Goal: Book appointment/travel/reservation

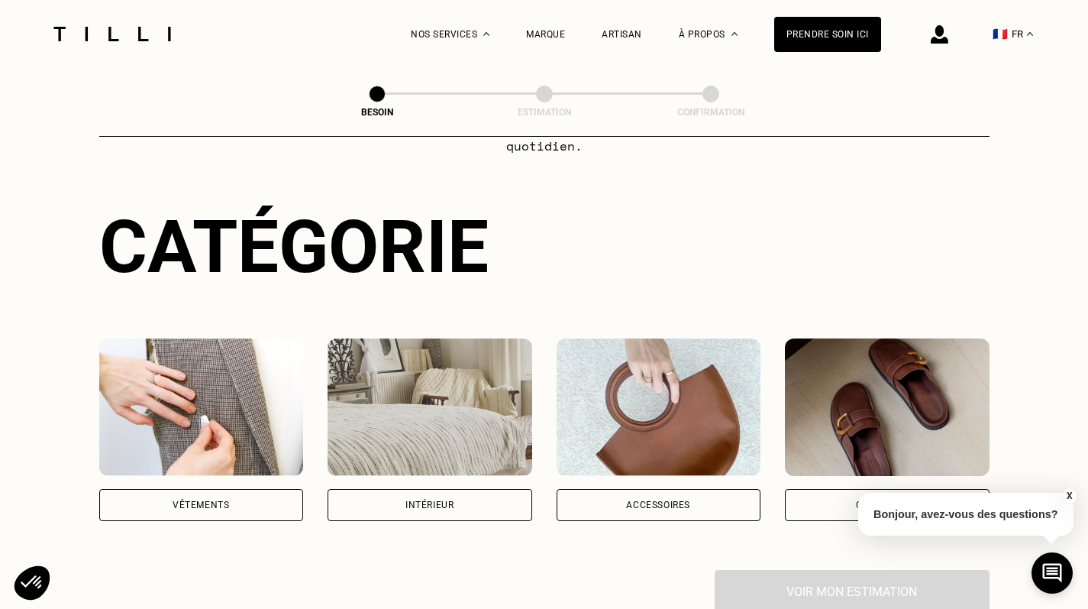
scroll to position [125, 0]
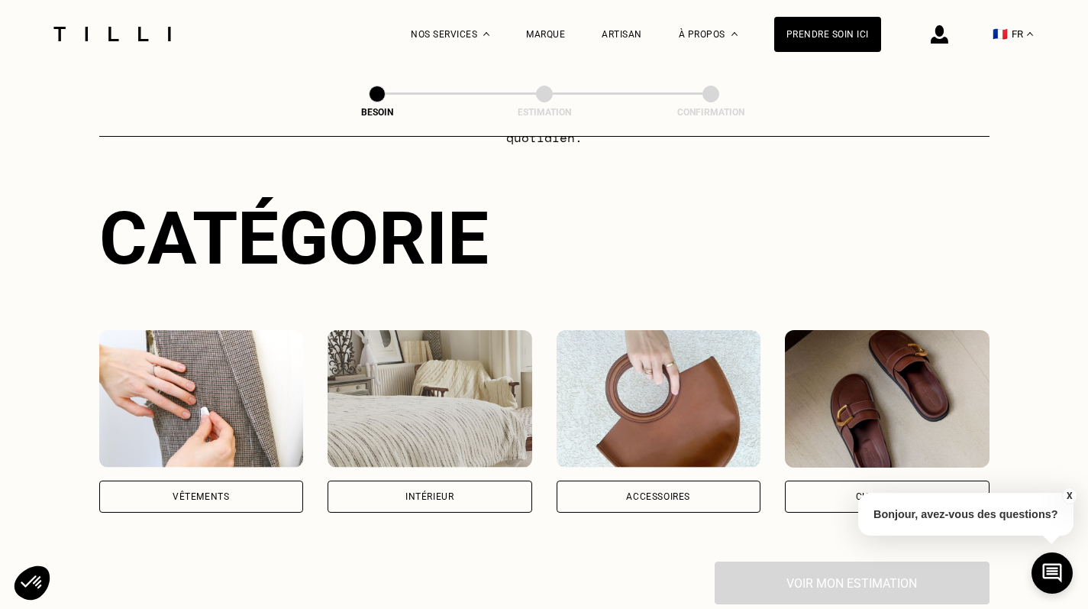
click at [203, 484] on div "Vêtements" at bounding box center [201, 496] width 205 height 32
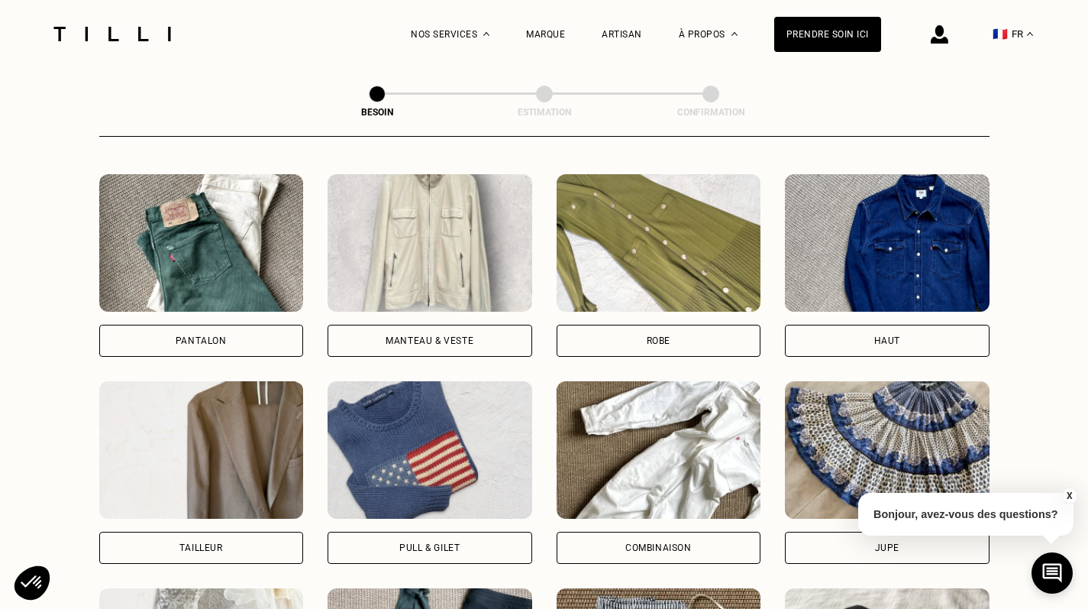
scroll to position [680, 0]
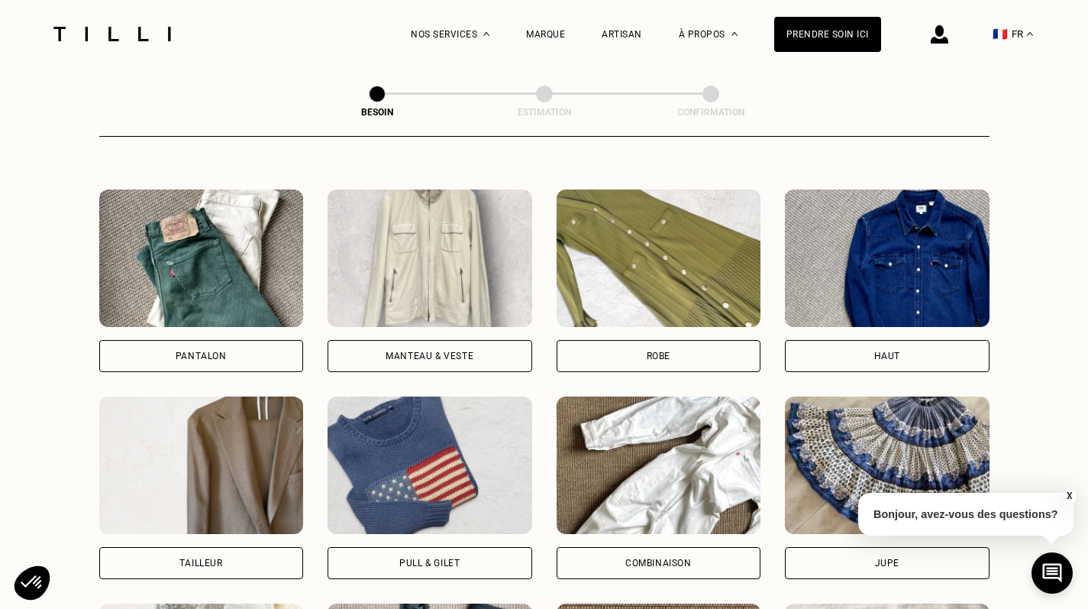
click at [914, 340] on div "Haut" at bounding box center [887, 356] width 205 height 32
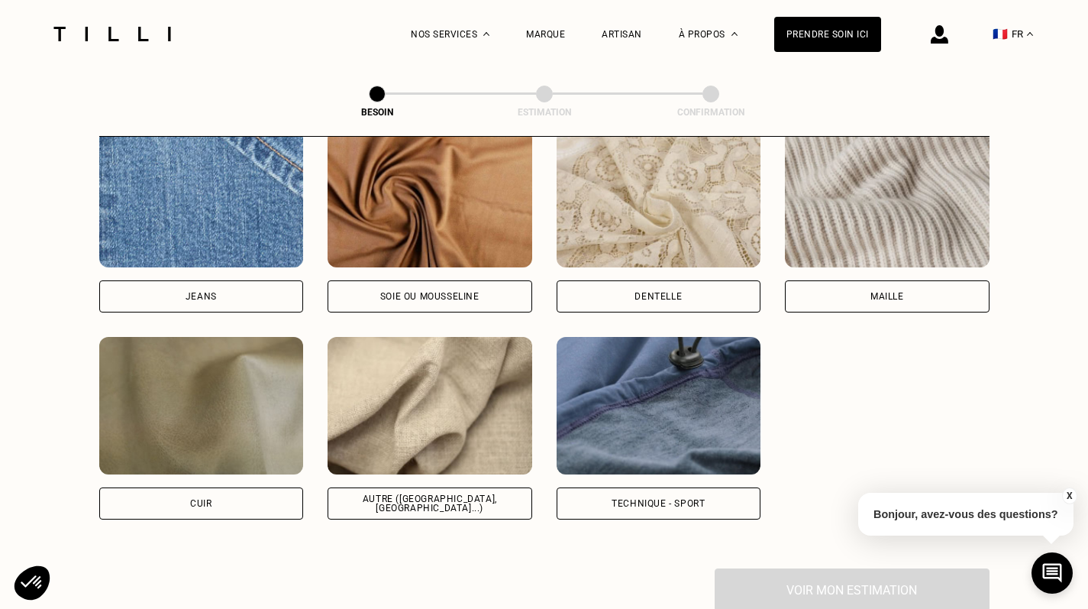
scroll to position [1669, 0]
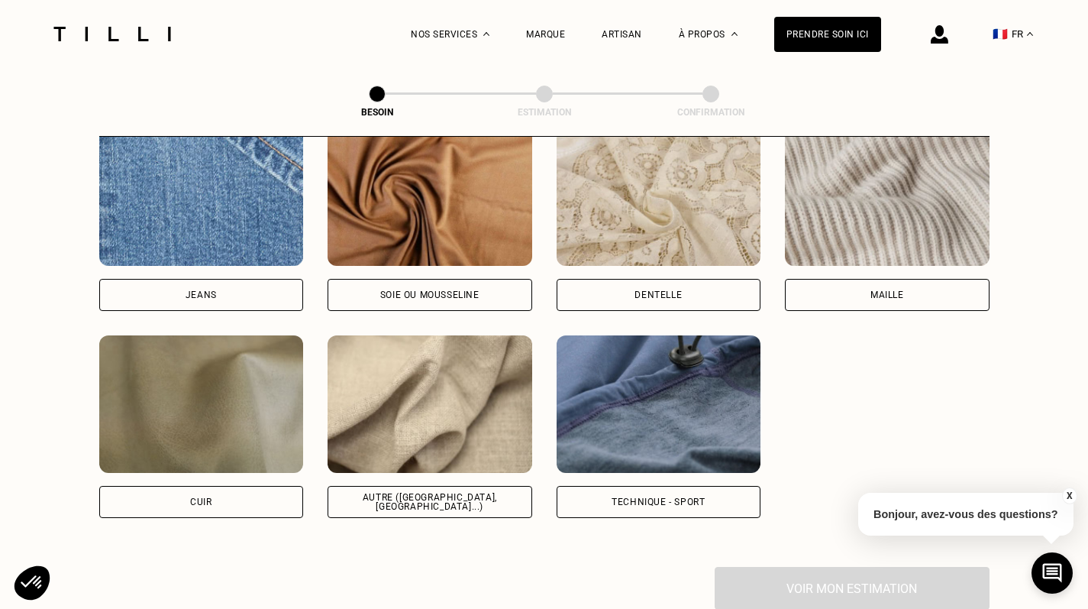
click at [417, 492] on div "Autre ([GEOGRAPHIC_DATA], [GEOGRAPHIC_DATA]...)" at bounding box center [430, 501] width 179 height 18
select select "FR"
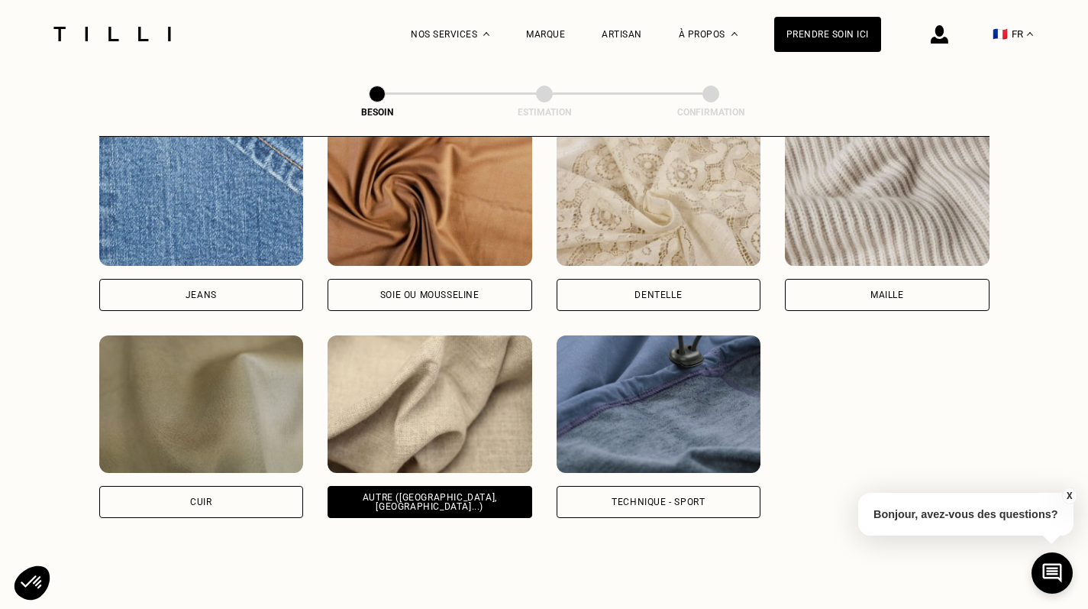
scroll to position [2046, 0]
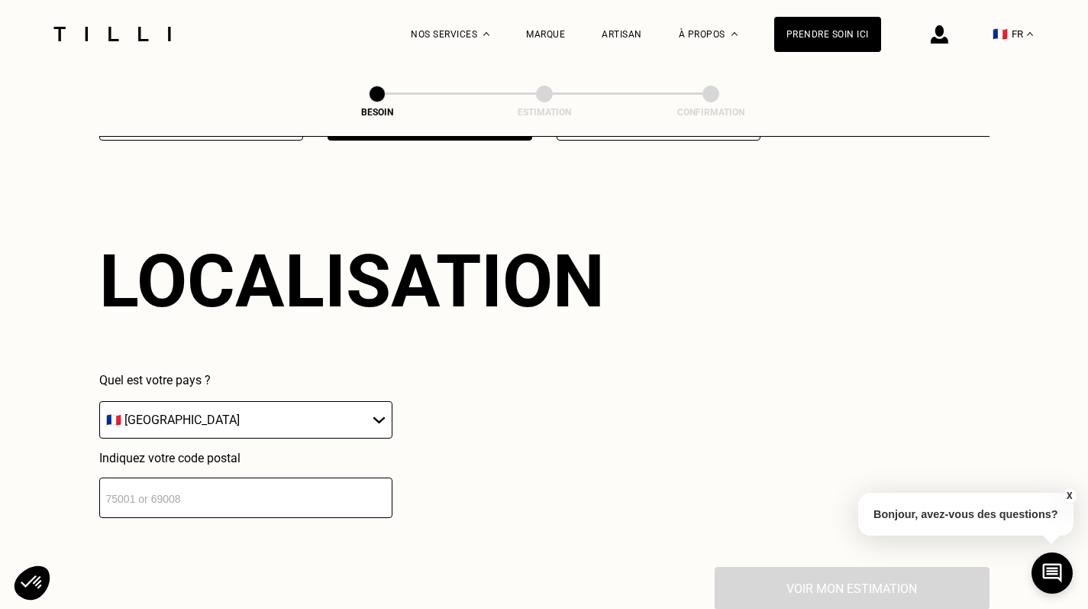
click at [249, 481] on input "number" at bounding box center [245, 497] width 293 height 40
type input "75005"
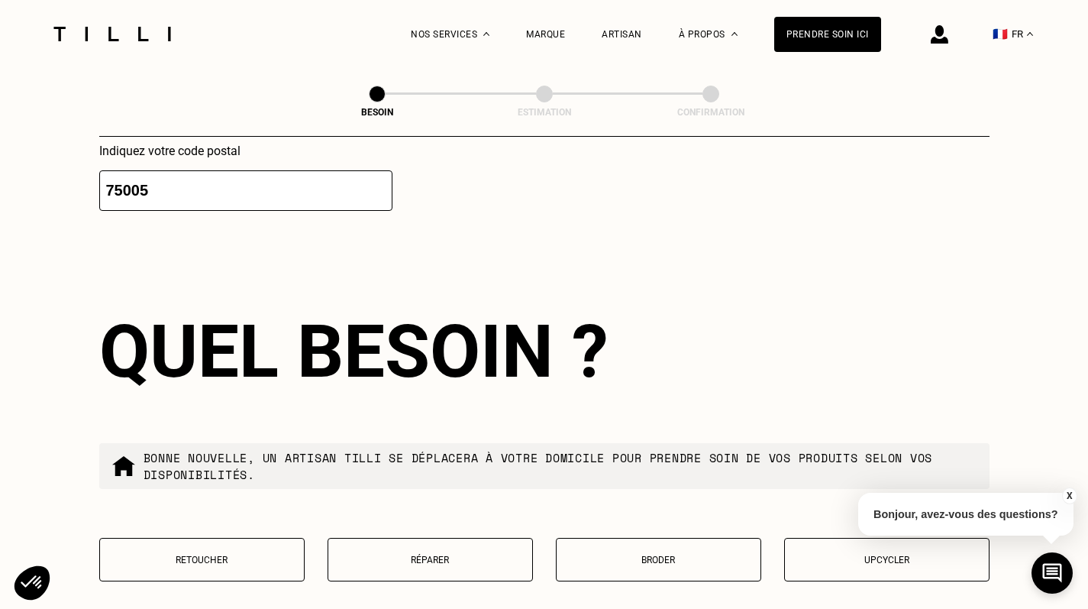
scroll to position [2429, 0]
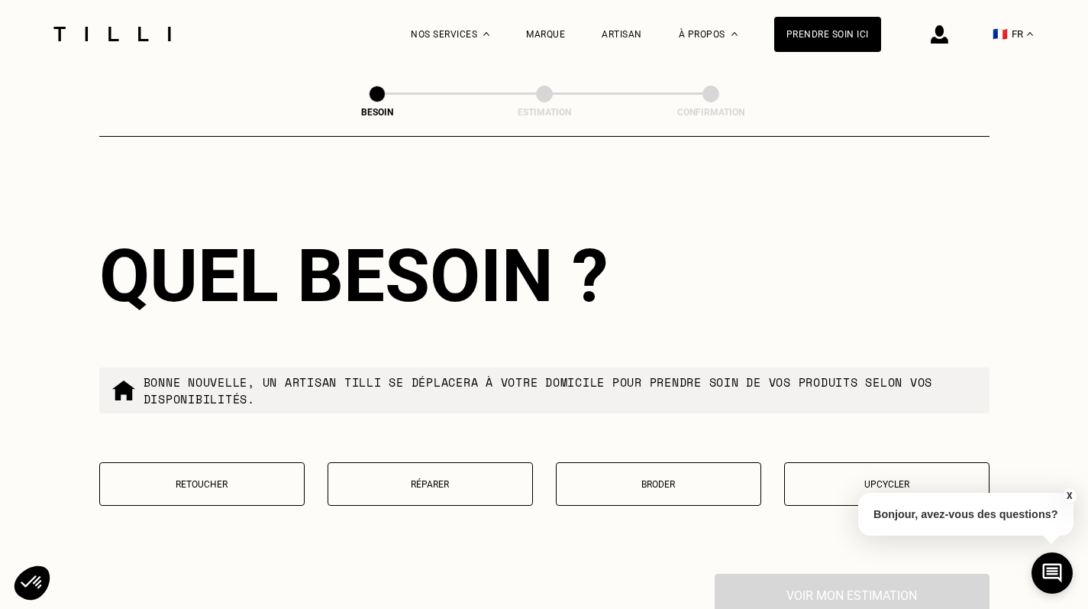
click at [255, 479] on button "Retoucher" at bounding box center [201, 484] width 205 height 44
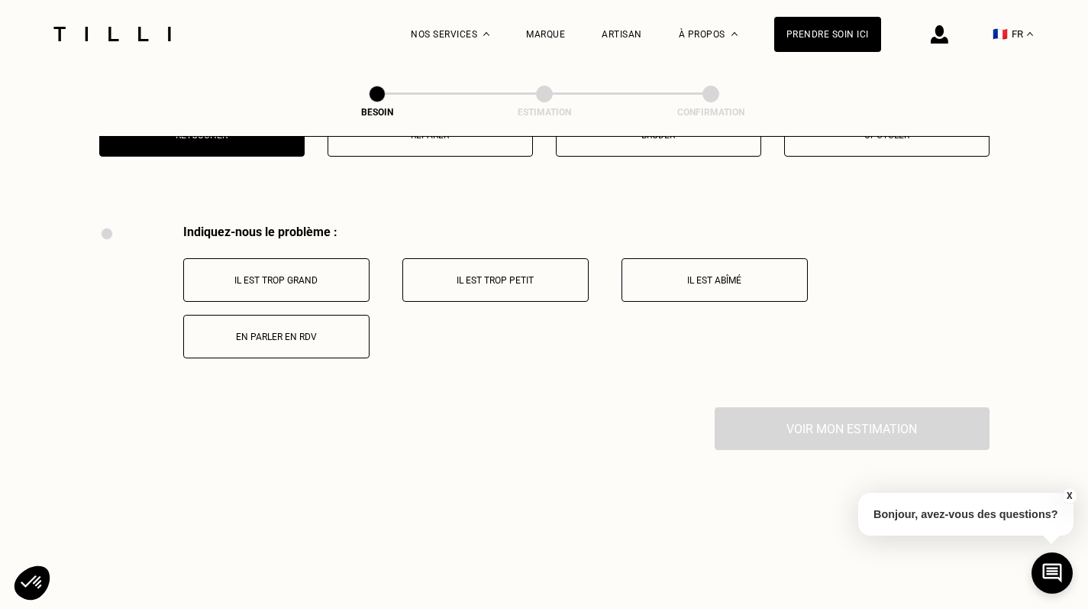
scroll to position [2818, 0]
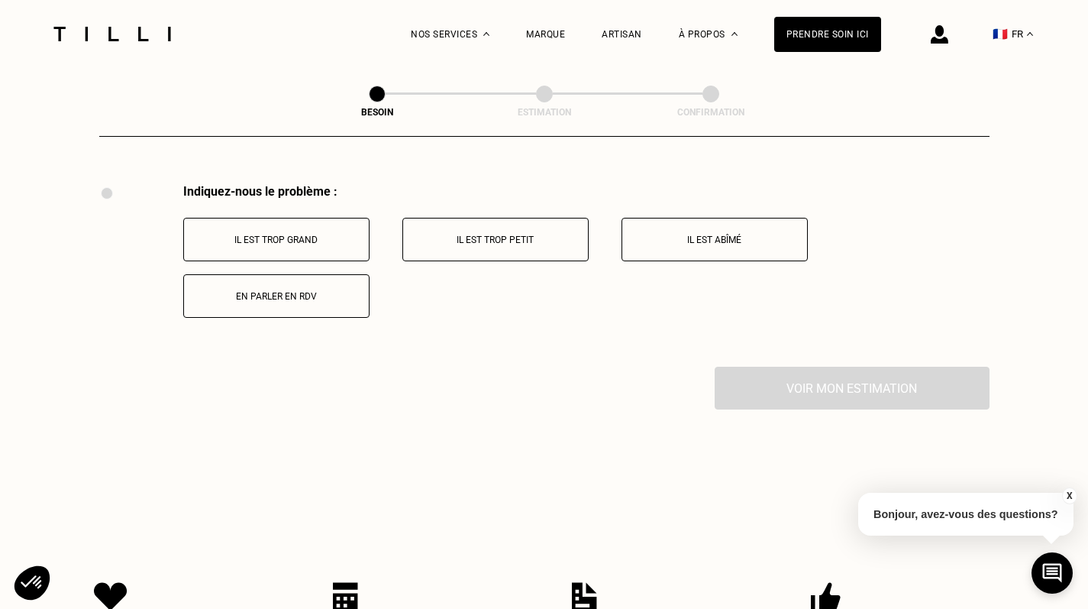
click at [312, 234] on p "Il est trop grand" at bounding box center [276, 239] width 169 height 11
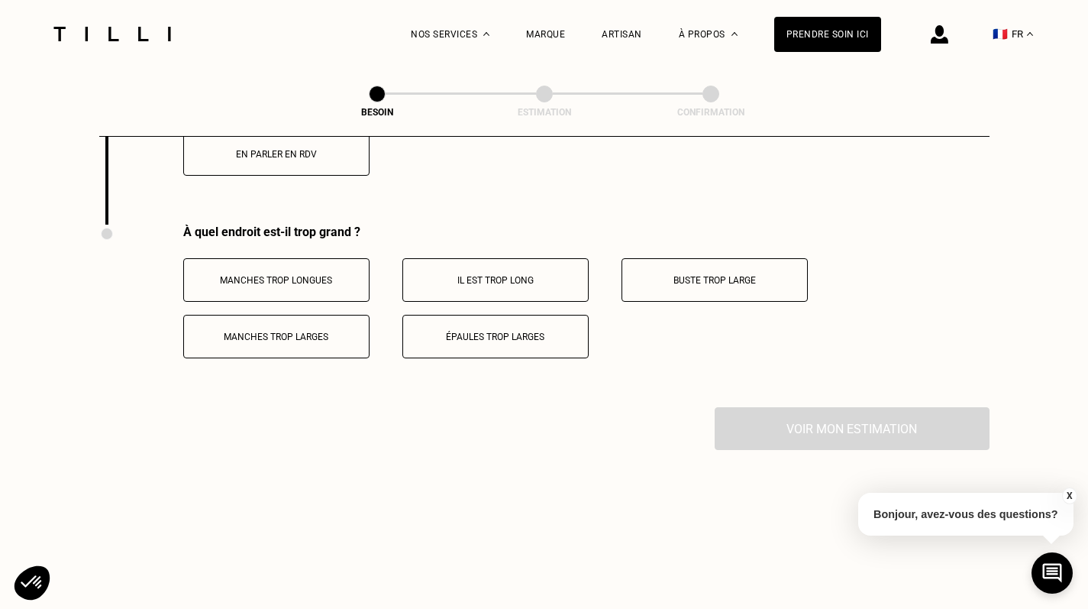
scroll to position [3001, 0]
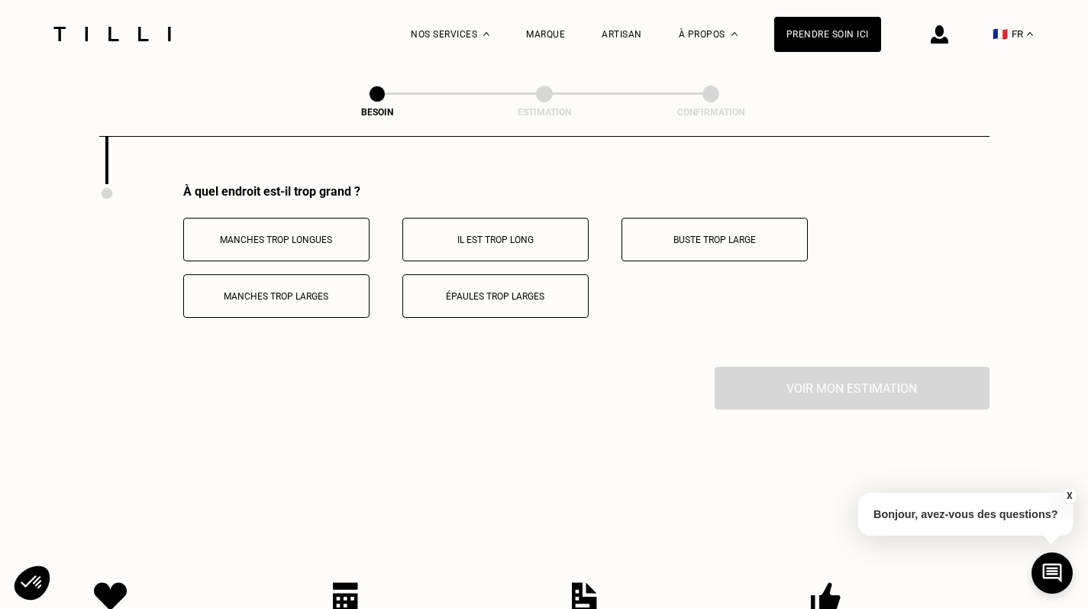
click at [472, 234] on p "Il est trop long" at bounding box center [495, 239] width 169 height 11
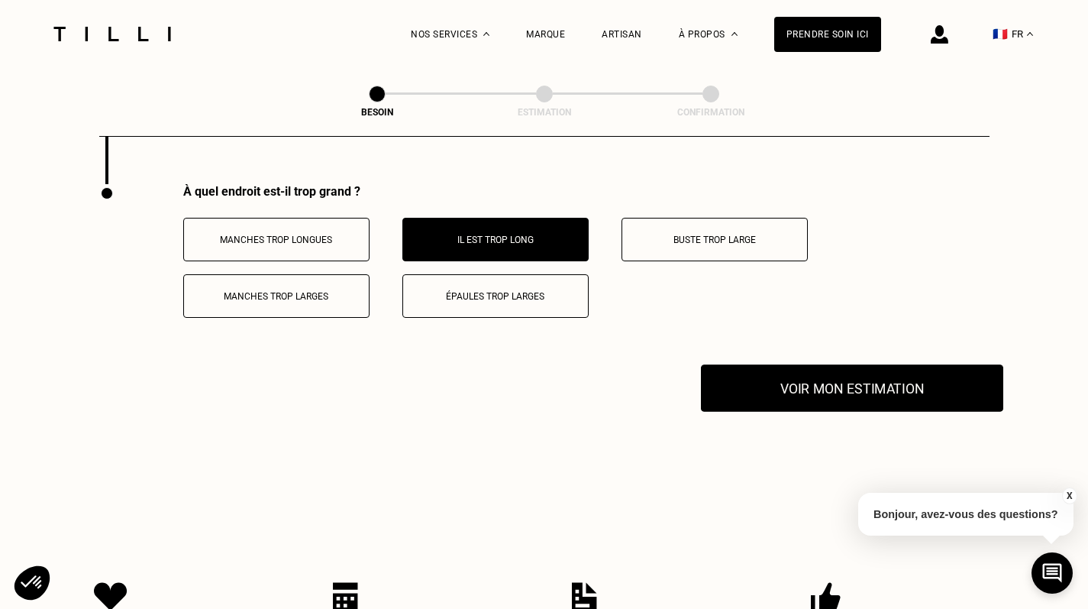
click at [737, 364] on button "Voir mon estimation" at bounding box center [852, 387] width 302 height 47
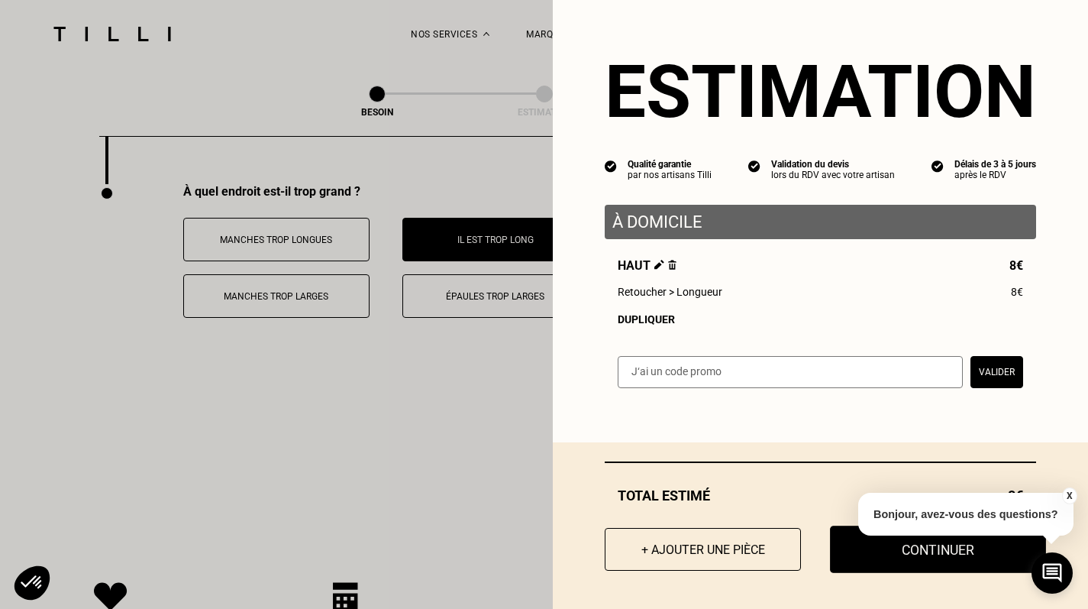
click at [889, 551] on button "Continuer" at bounding box center [938, 548] width 216 height 47
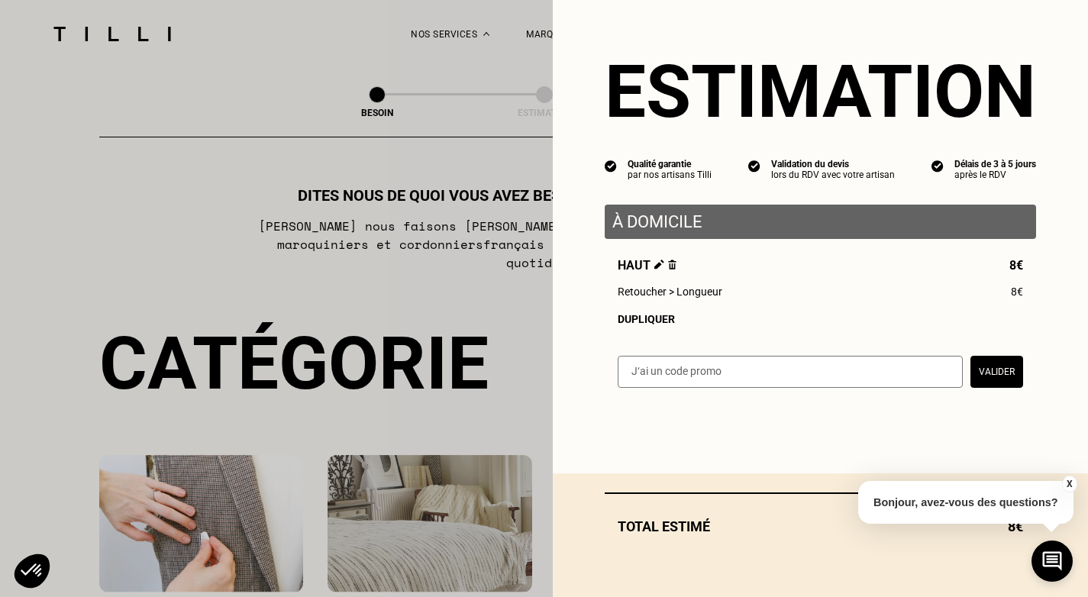
select select "FR"
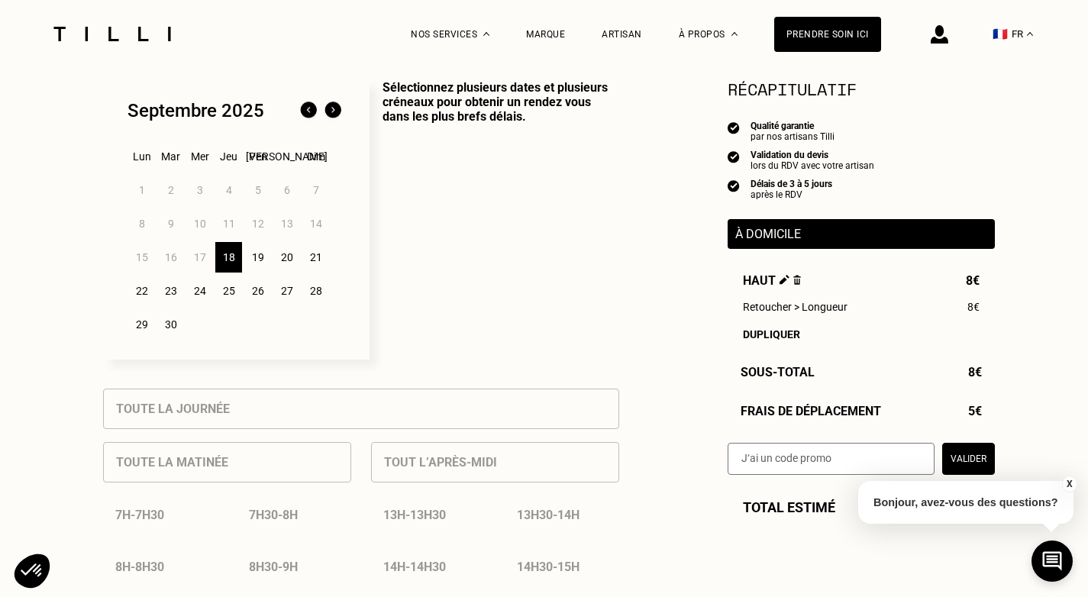
scroll to position [388, 0]
